Goal: Use online tool/utility: Utilize a website feature to perform a specific function

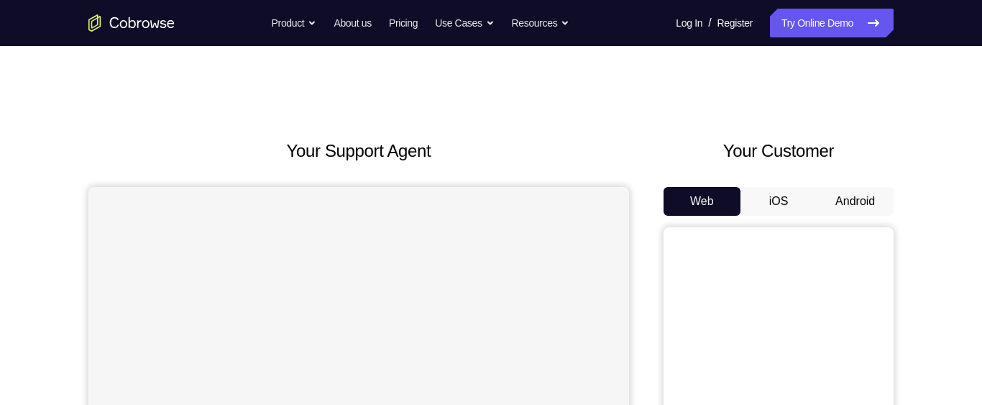
click at [860, 196] on button "Android" at bounding box center [855, 201] width 77 height 29
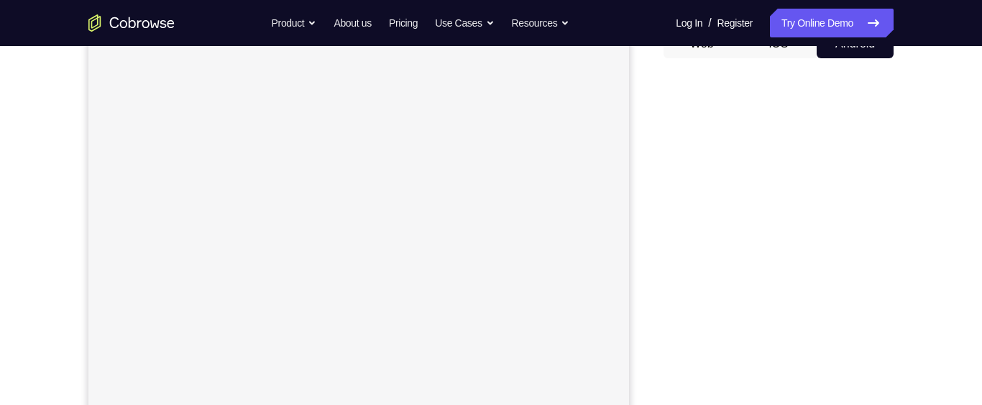
scroll to position [159, 0]
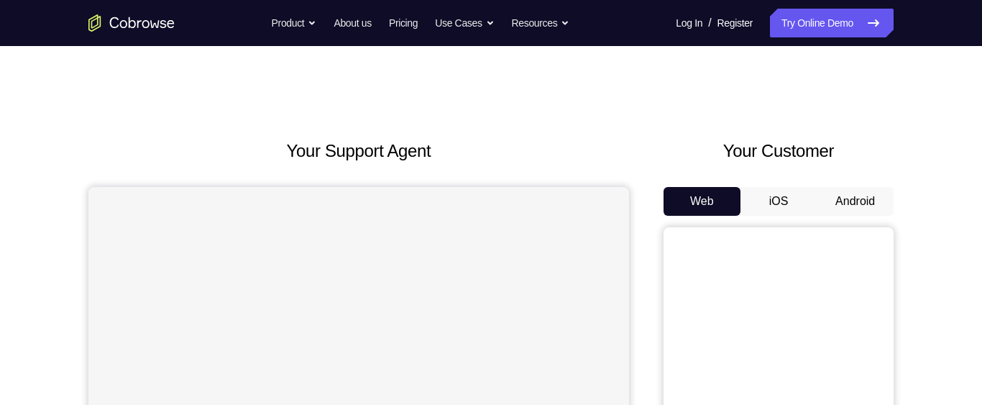
click at [871, 206] on button "Android" at bounding box center [855, 201] width 77 height 29
click at [848, 206] on button "Android" at bounding box center [855, 201] width 77 height 29
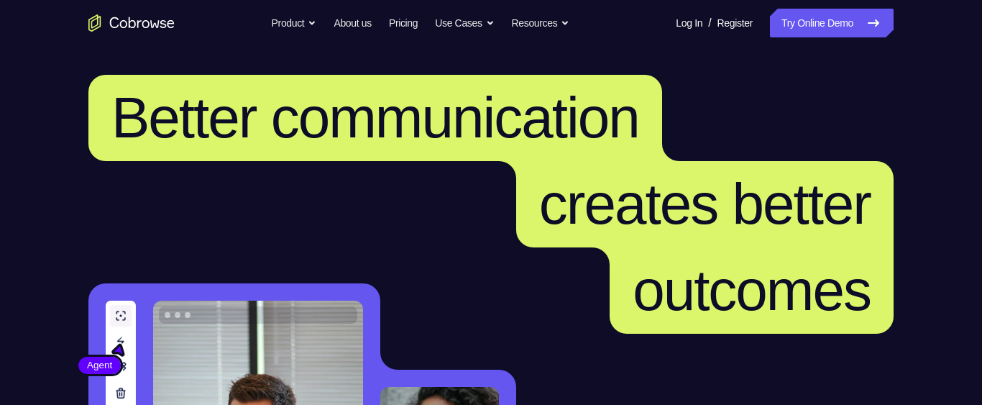
click at [880, 20] on icon at bounding box center [873, 22] width 17 height 17
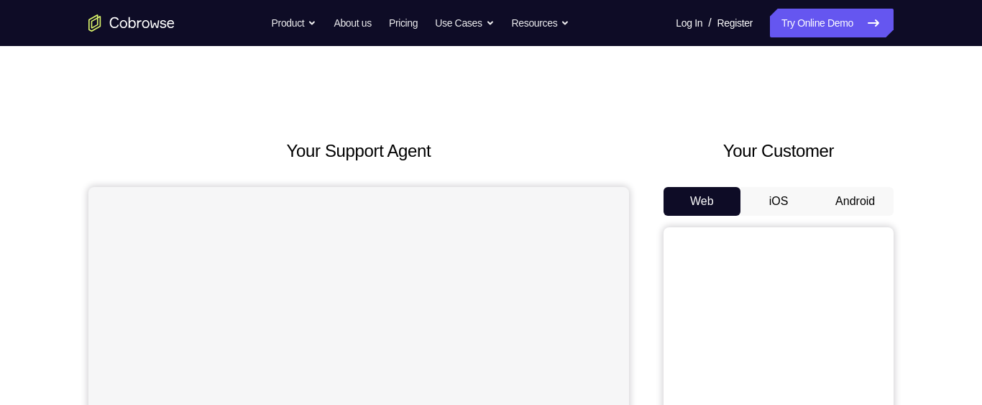
click at [873, 191] on button "Android" at bounding box center [855, 201] width 77 height 29
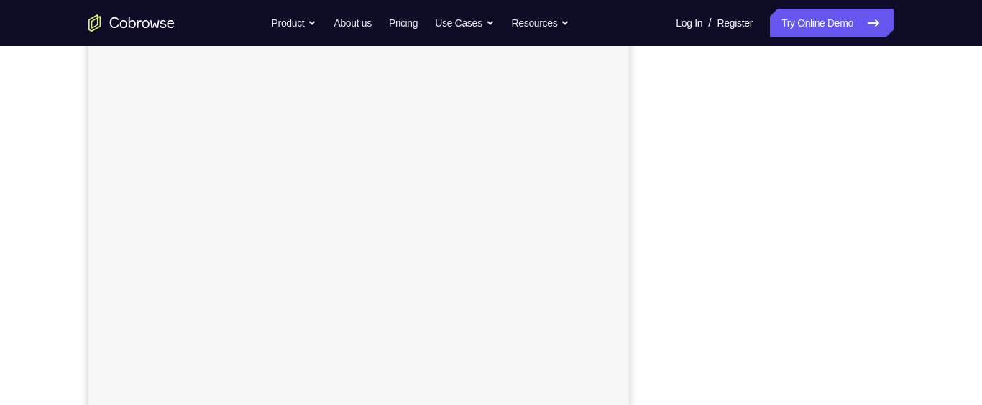
scroll to position [175, 0]
click at [873, 26] on icon at bounding box center [873, 22] width 17 height 17
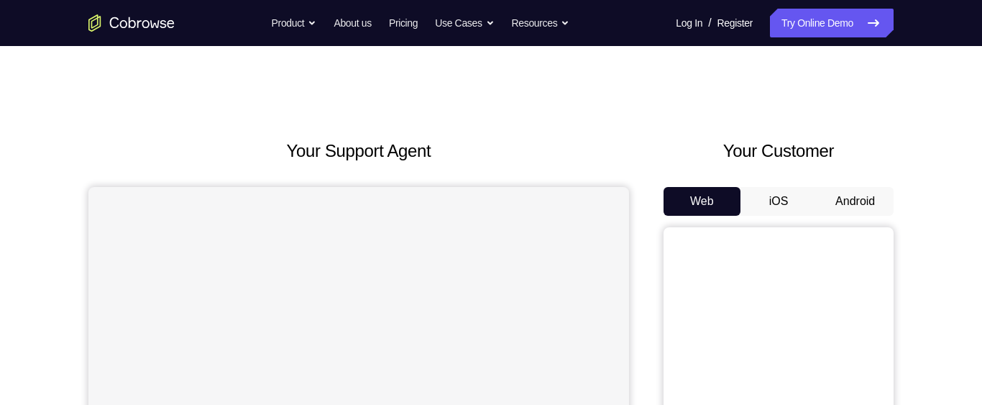
click at [853, 198] on button "Android" at bounding box center [855, 201] width 77 height 29
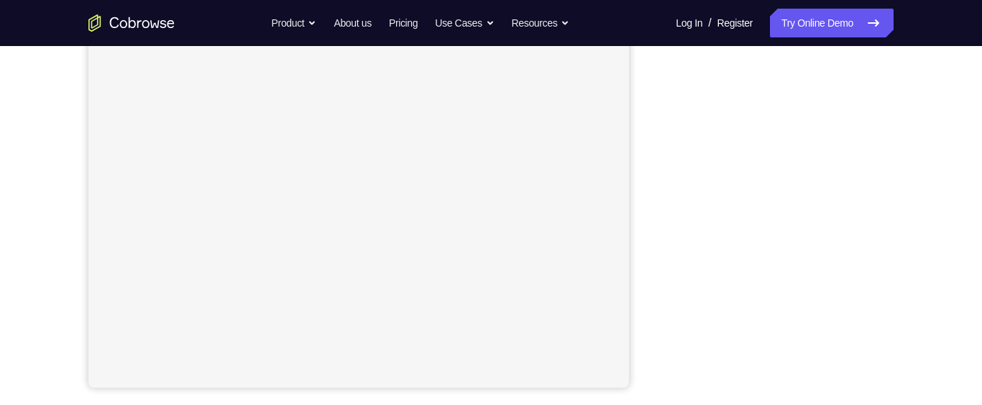
scroll to position [295, 0]
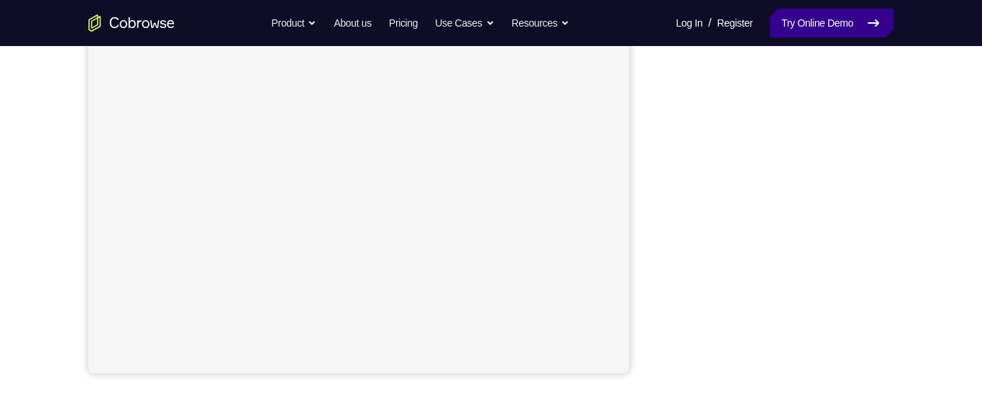
click at [874, 19] on icon at bounding box center [873, 22] width 17 height 17
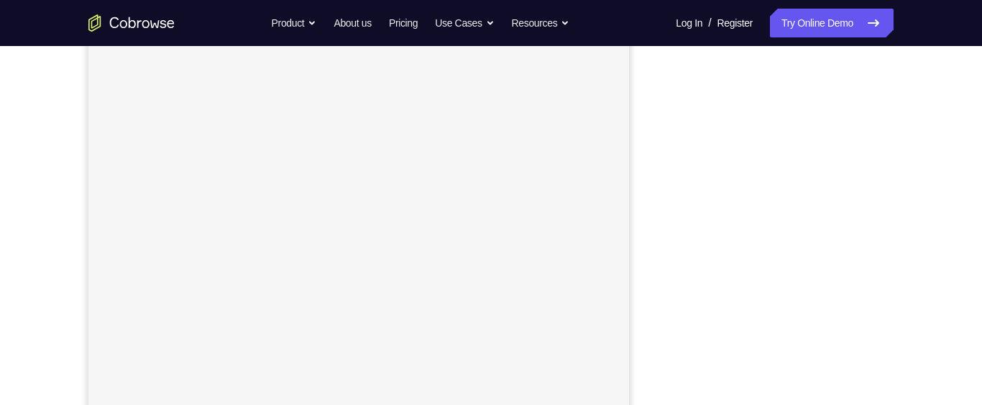
scroll to position [249, 0]
click at [872, 19] on icon at bounding box center [873, 22] width 17 height 17
click at [875, 29] on icon at bounding box center [873, 22] width 17 height 17
click at [921, 203] on div "Your Support Agent Your Customer Web iOS Android Next Steps We’d be happy to gi…" at bounding box center [491, 287] width 920 height 948
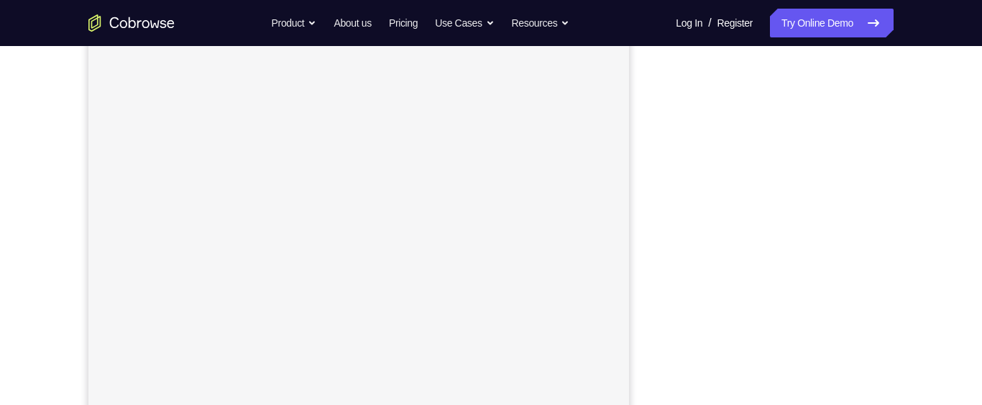
scroll to position [211, 0]
click at [657, 281] on div "Your Support Agent Your Customer Web iOS Android" at bounding box center [490, 192] width 805 height 531
